Goal: Communication & Community: Answer question/provide support

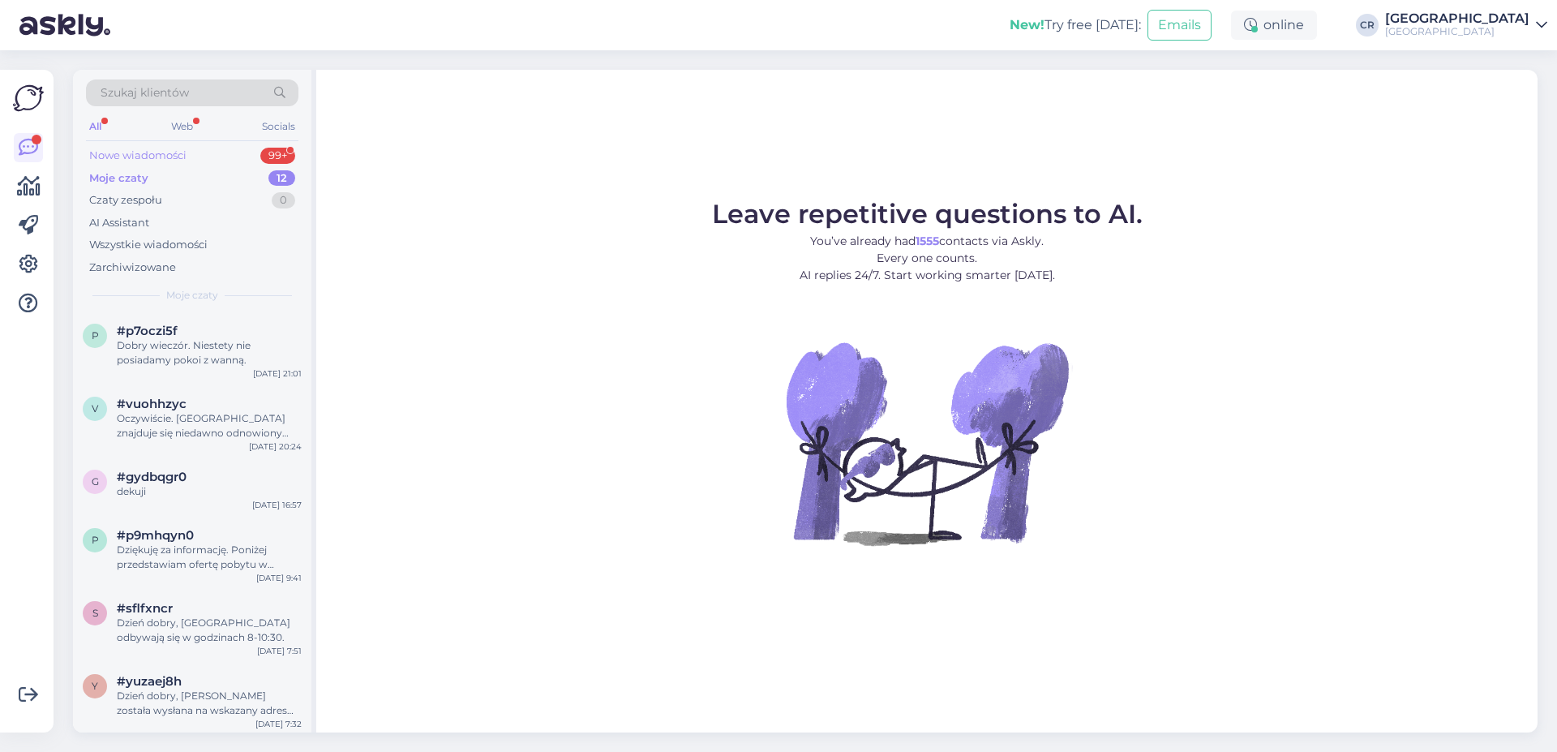
click at [150, 157] on div "Nowe wiadomości" at bounding box center [137, 156] width 97 height 16
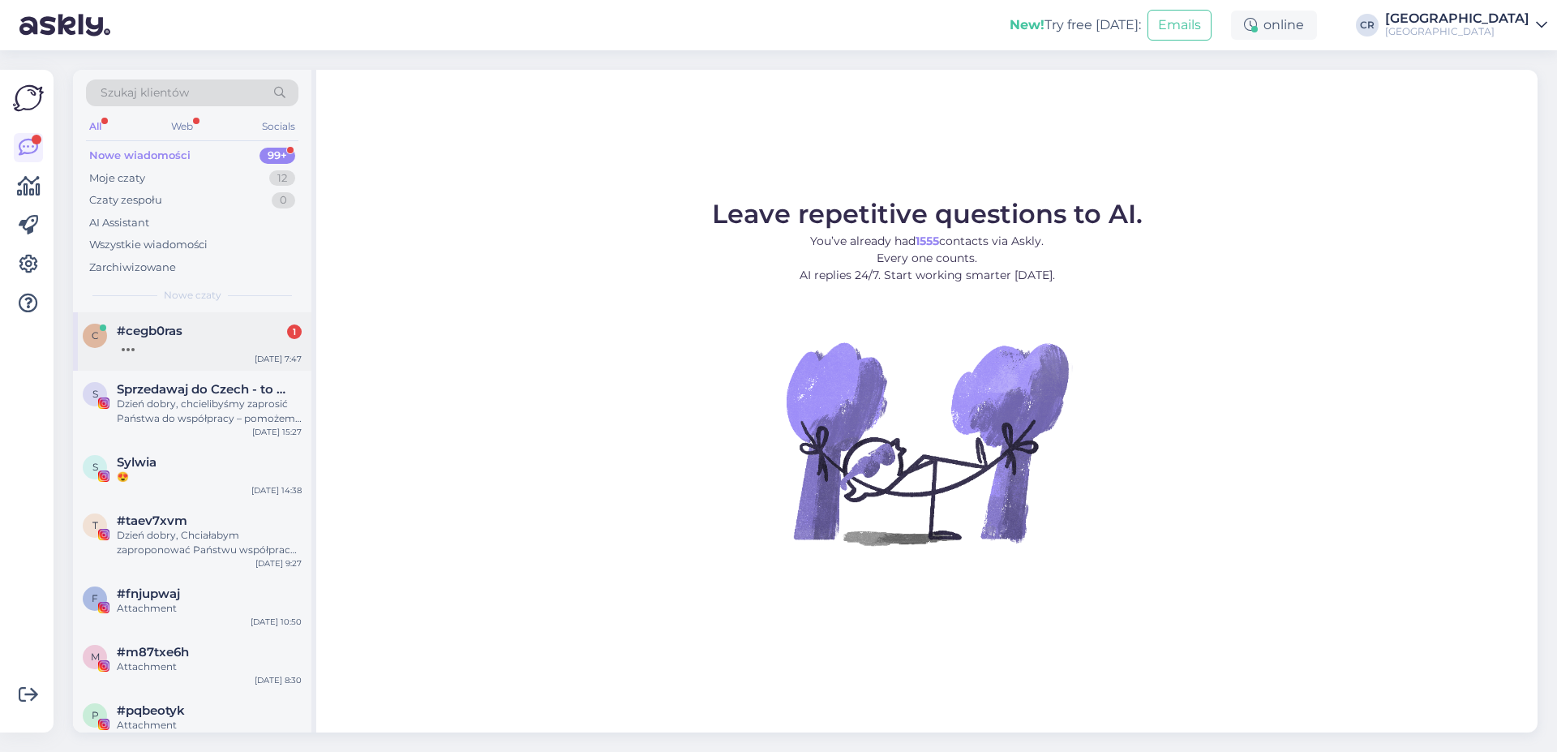
click at [225, 337] on div "#cegb0ras 1" at bounding box center [209, 331] width 185 height 15
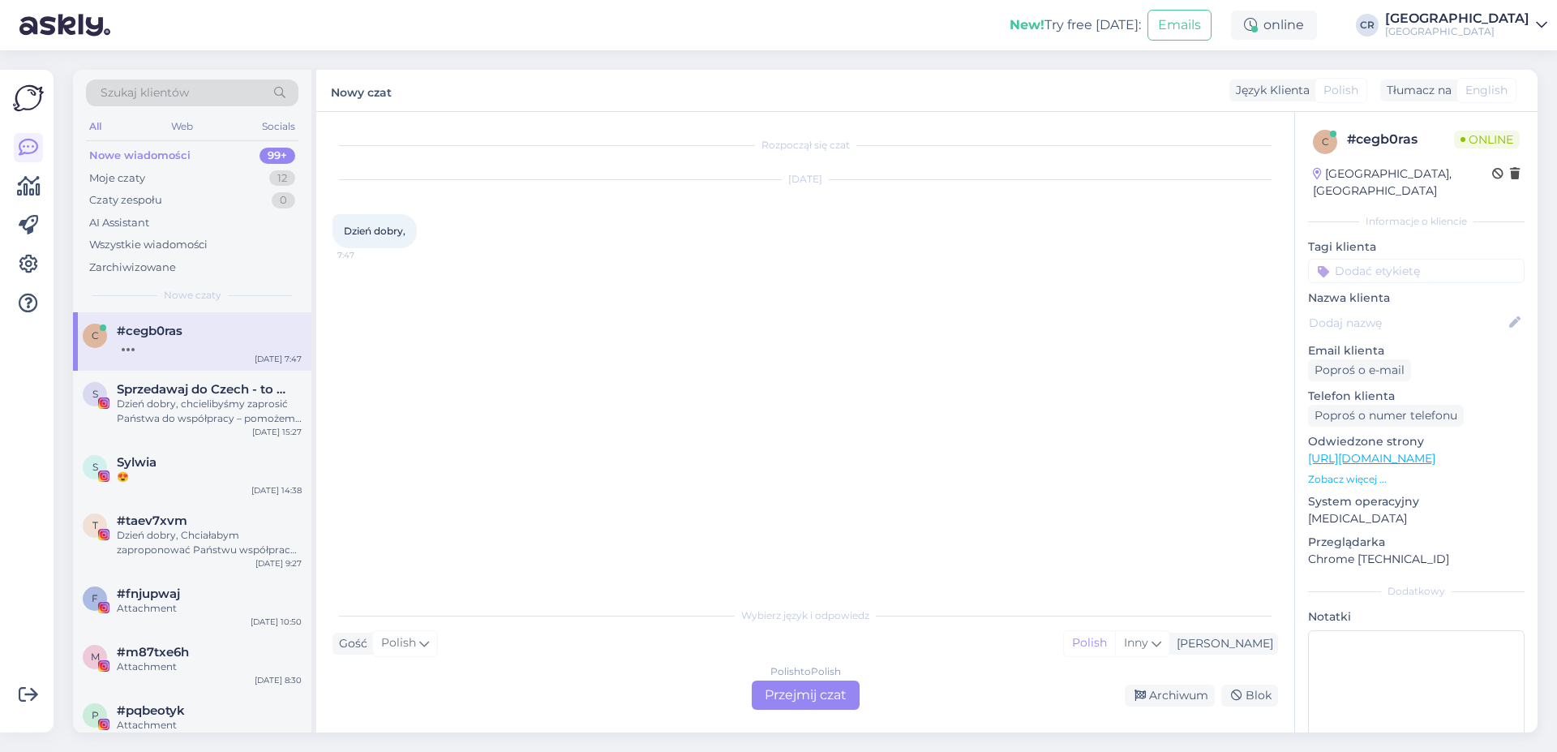
click at [776, 688] on div "Polish to Polish Przejmij czat" at bounding box center [806, 694] width 108 height 29
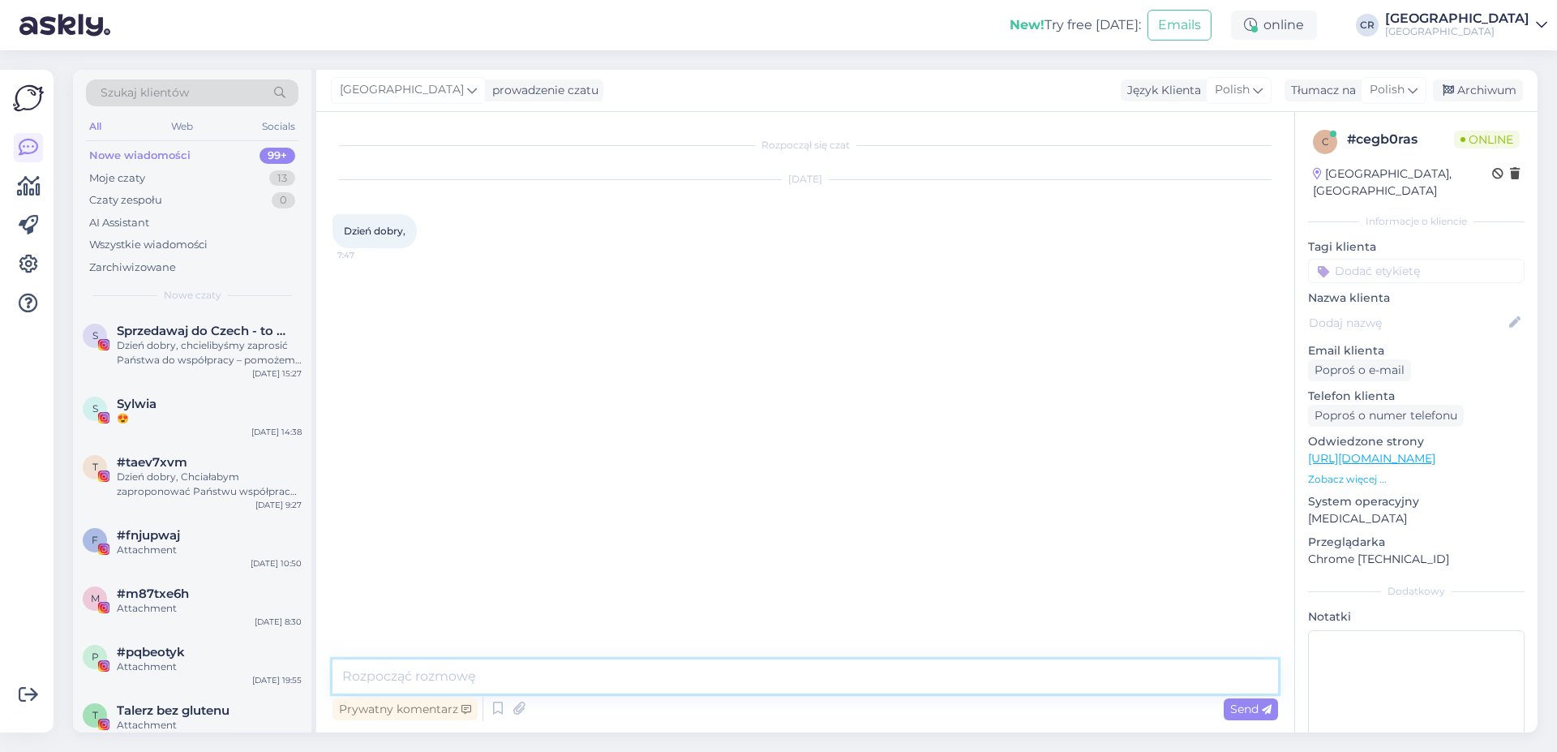
click at [398, 665] on textarea at bounding box center [804, 676] width 945 height 34
type textarea "Dzień dobry, w czym mogę pomóc?"
click at [1266, 705] on icon at bounding box center [1267, 710] width 10 height 10
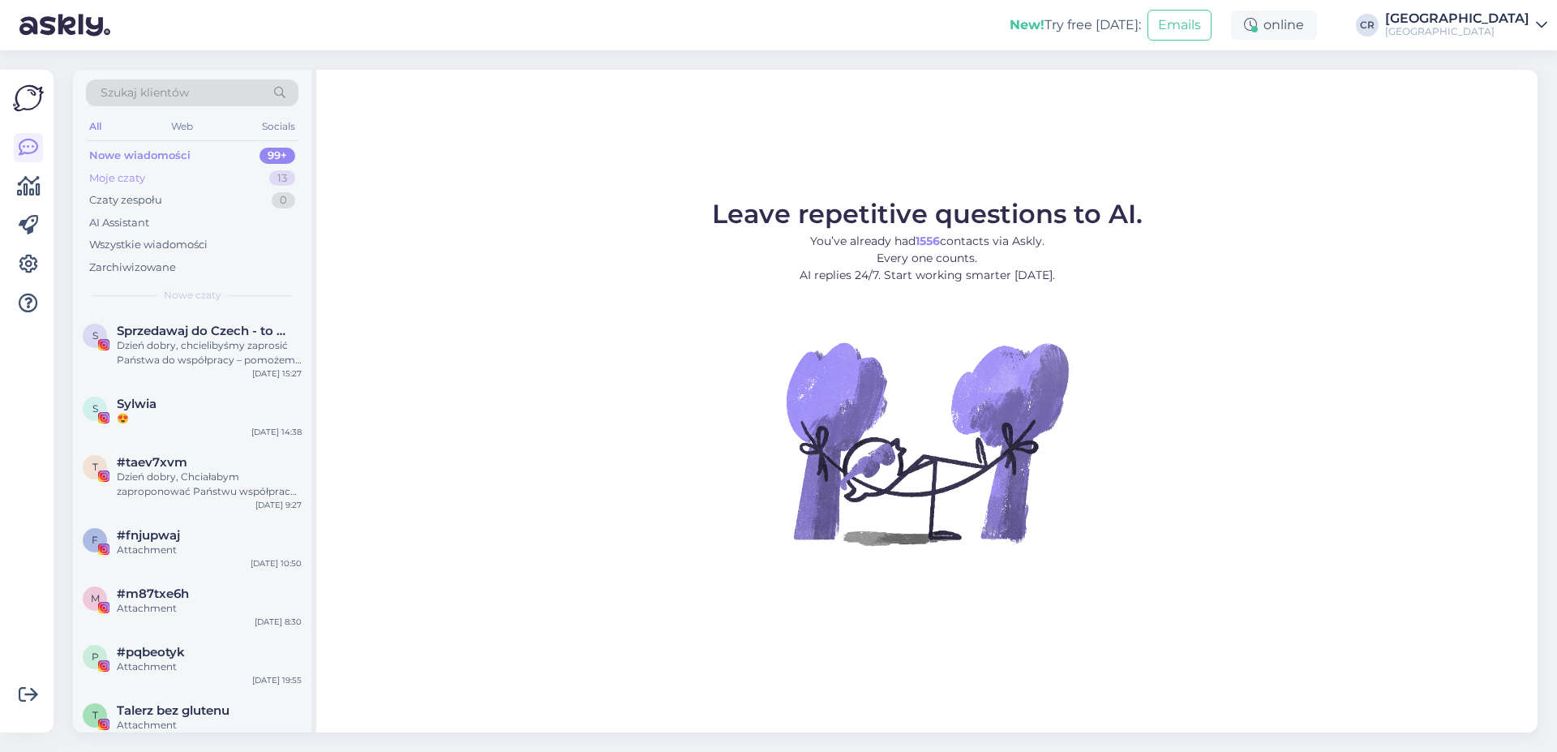
click at [173, 182] on div "Moje czaty 13" at bounding box center [192, 178] width 212 height 23
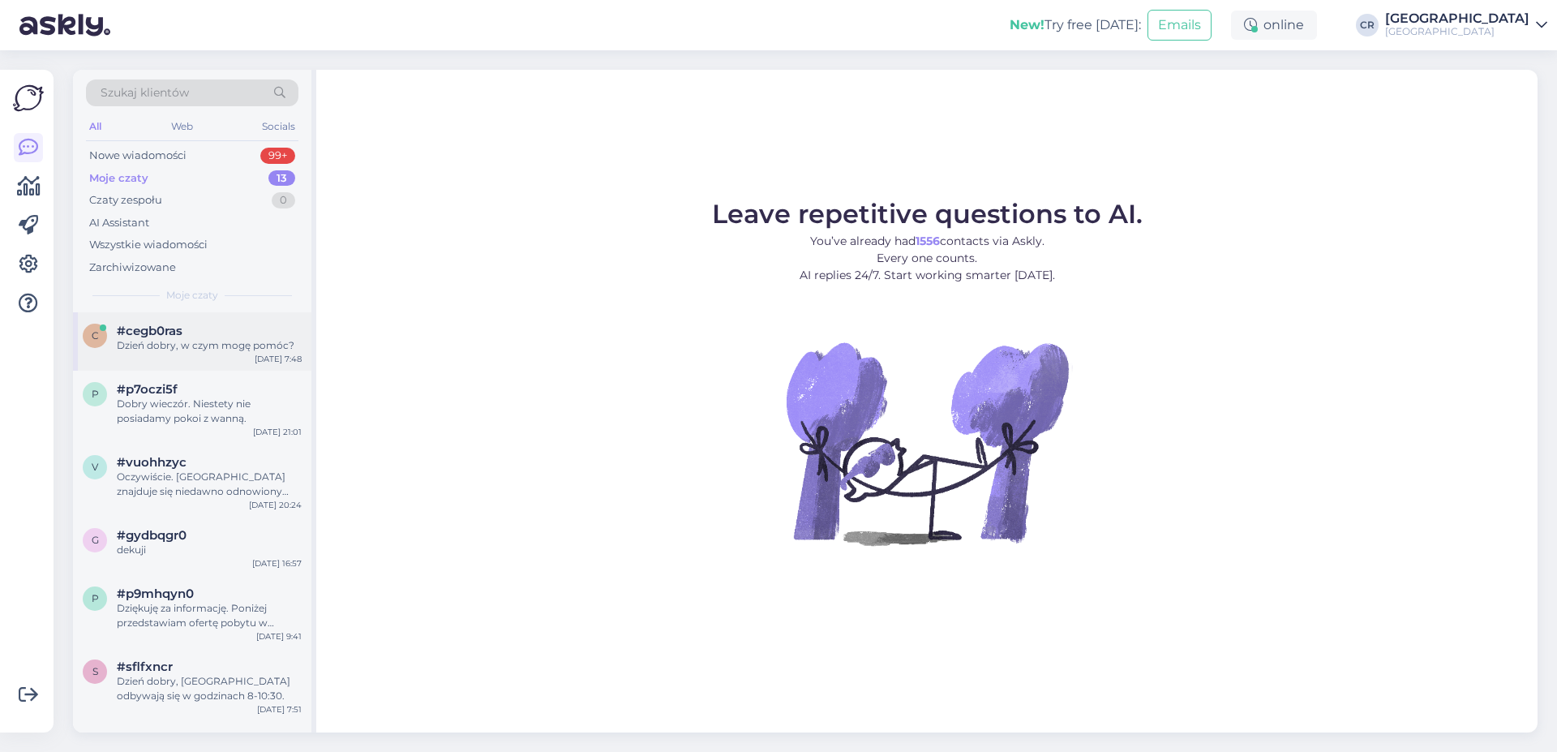
click at [191, 352] on div "Dzień dobry, w czym mogę pomóc?" at bounding box center [209, 345] width 185 height 15
